Goal: Find specific page/section: Find specific page/section

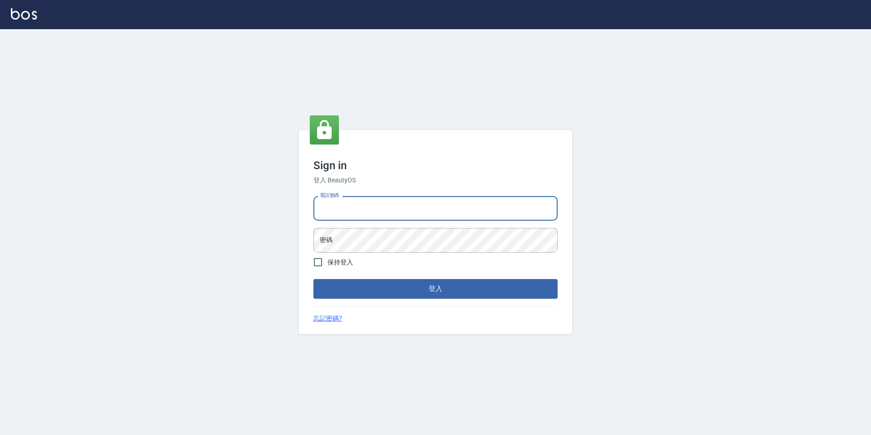
click at [411, 220] on input "電話號碼" at bounding box center [435, 208] width 244 height 25
type input "0923584688"
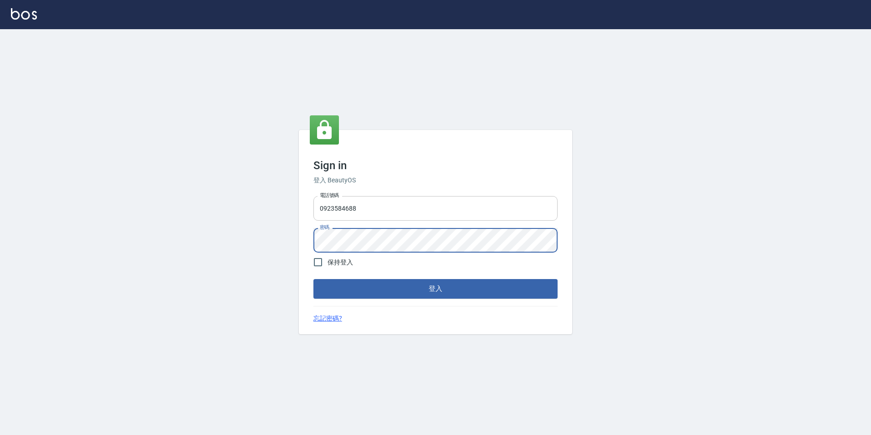
click at [313, 279] on button "登入" at bounding box center [435, 288] width 244 height 19
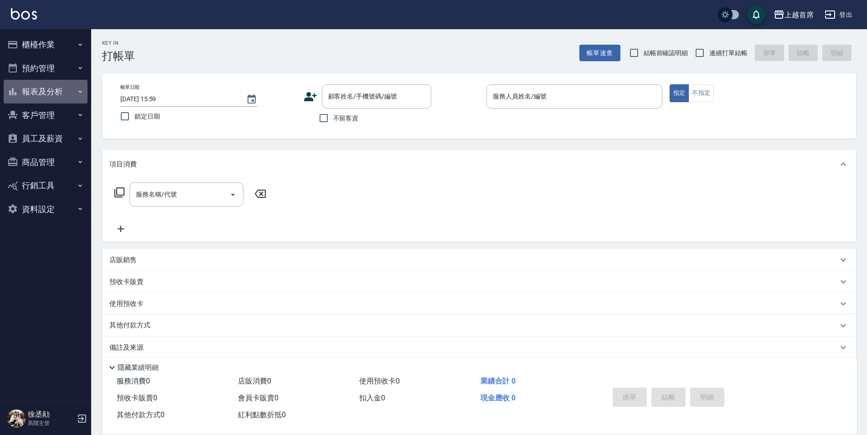
click at [80, 92] on icon "button" at bounding box center [80, 91] width 4 height 2
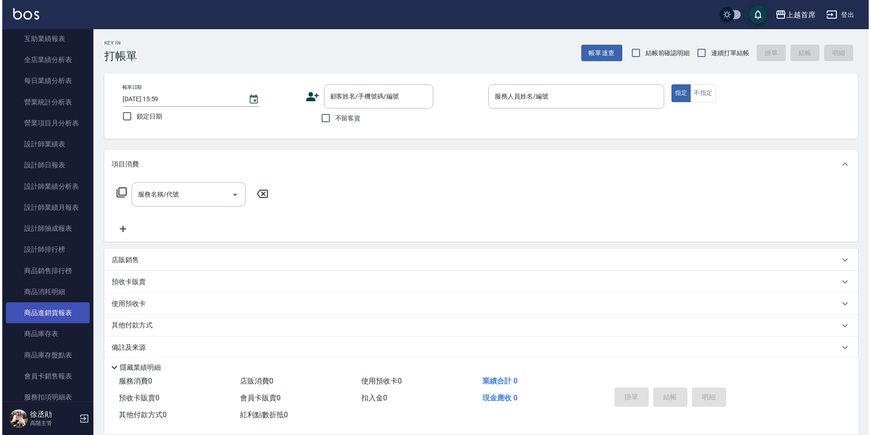
scroll to position [273, 0]
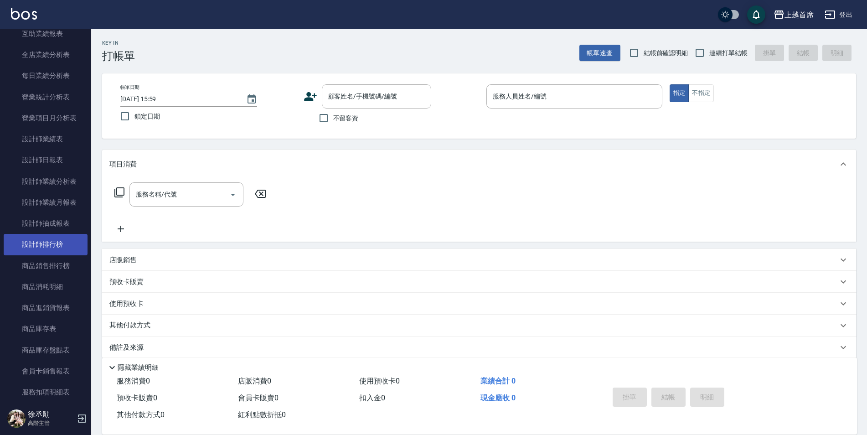
click at [50, 246] on link "設計師排行榜" at bounding box center [46, 244] width 84 height 21
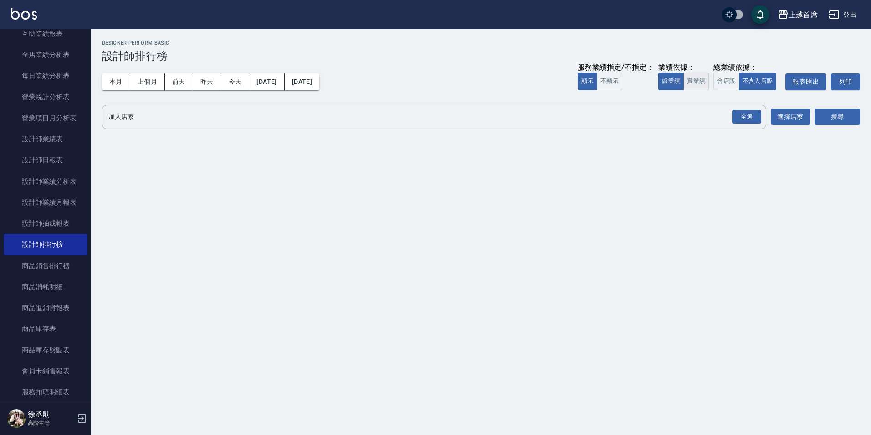
click at [702, 80] on button "實業績" at bounding box center [696, 81] width 26 height 18
click at [743, 119] on div "全選" at bounding box center [746, 117] width 29 height 14
click at [820, 121] on button "搜尋" at bounding box center [838, 117] width 46 height 17
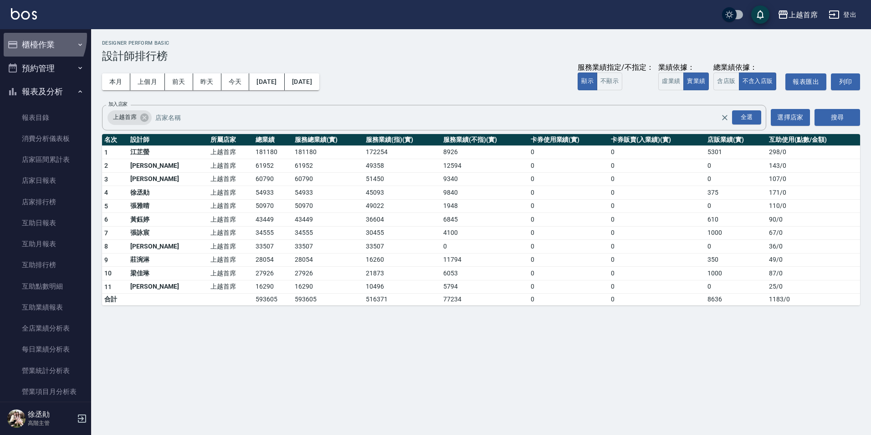
click at [30, 36] on button "櫃檯作業" at bounding box center [46, 45] width 84 height 24
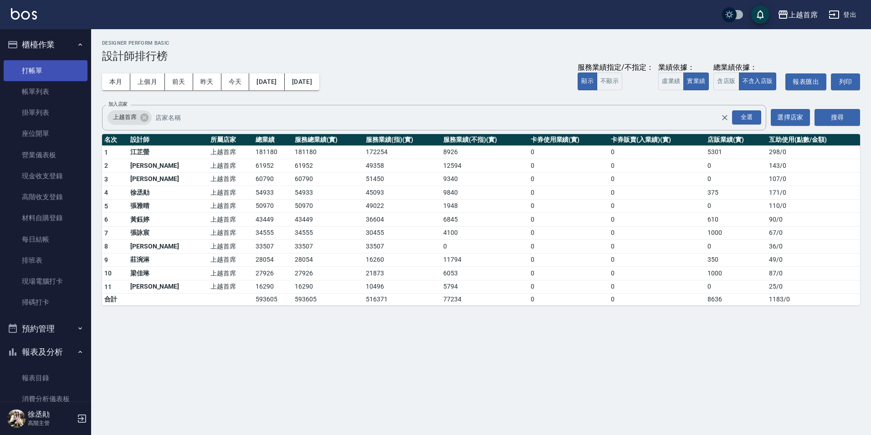
click at [44, 67] on link "打帳單" at bounding box center [46, 70] width 84 height 21
